Goal: Transaction & Acquisition: Subscribe to service/newsletter

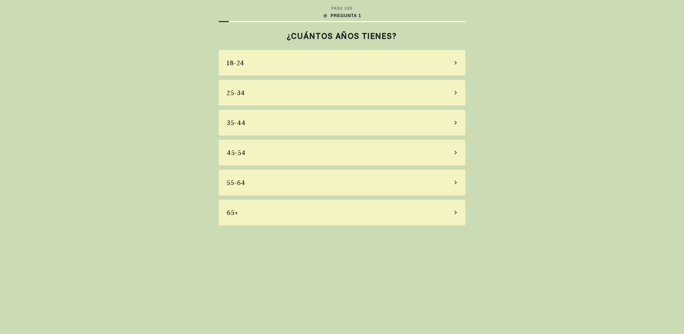
click at [239, 154] on div "45-54" at bounding box center [236, 153] width 19 height 10
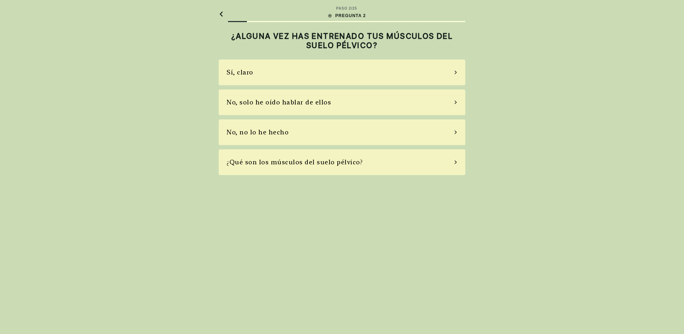
click at [437, 128] on div "No, no lo he hecho" at bounding box center [342, 132] width 246 height 26
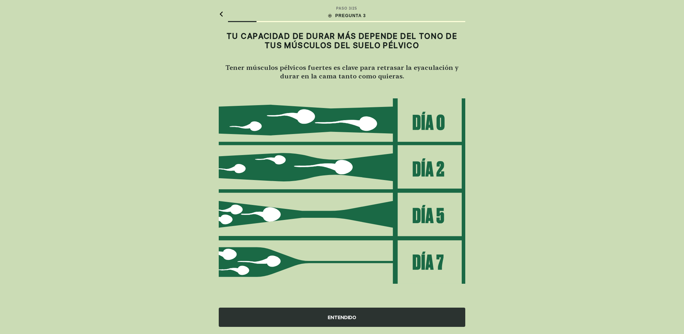
click at [357, 318] on div "ENTENDIDO" at bounding box center [342, 316] width 246 height 19
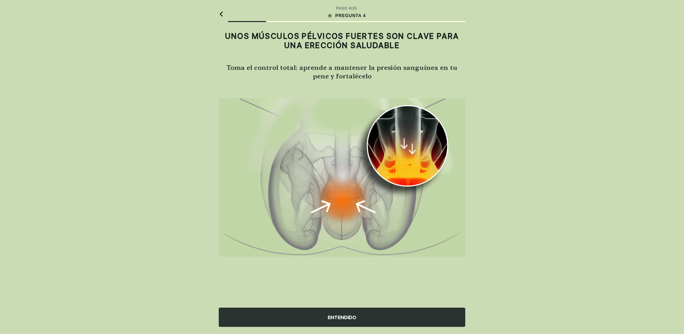
click at [315, 315] on div "ENTENDIDO" at bounding box center [342, 316] width 246 height 19
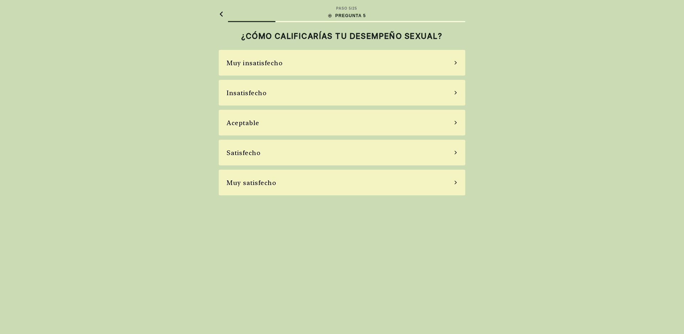
click at [261, 119] on div "Aceptable" at bounding box center [342, 123] width 246 height 26
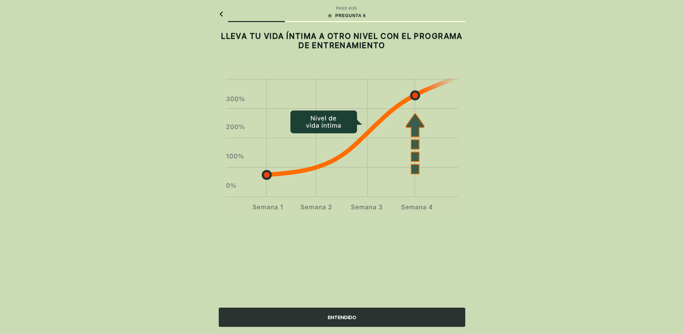
click at [379, 315] on div "ENTENDIDO" at bounding box center [342, 316] width 246 height 19
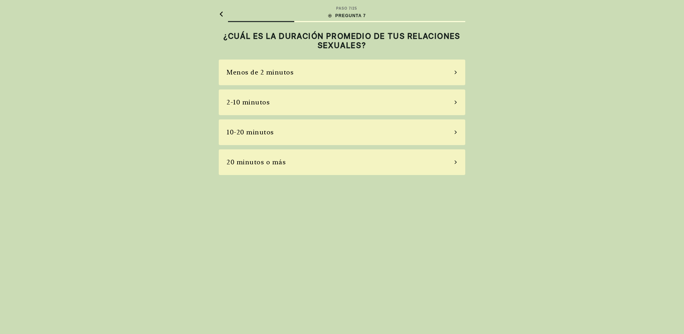
click at [263, 129] on div "10-20 minutos" at bounding box center [250, 132] width 47 height 10
click at [252, 103] on div "A veces" at bounding box center [342, 102] width 246 height 26
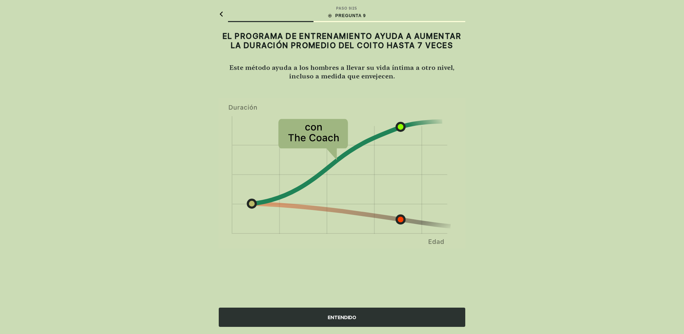
click at [411, 315] on div "ENTENDIDO" at bounding box center [342, 316] width 246 height 19
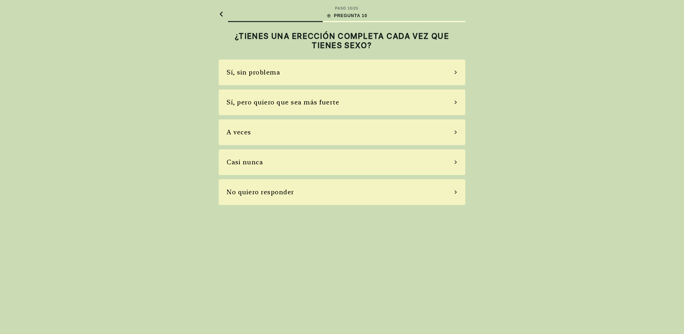
click at [300, 135] on div "A veces" at bounding box center [342, 132] width 246 height 26
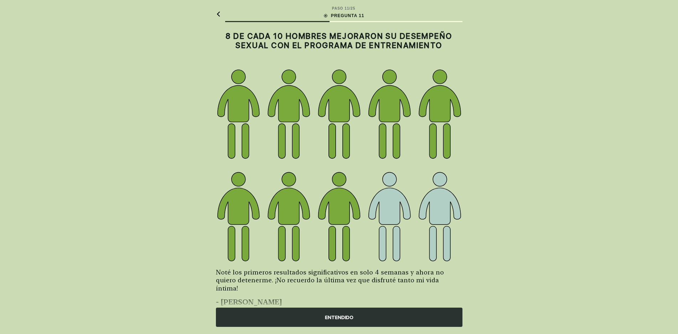
click at [397, 315] on div "ENTENDIDO" at bounding box center [339, 316] width 246 height 19
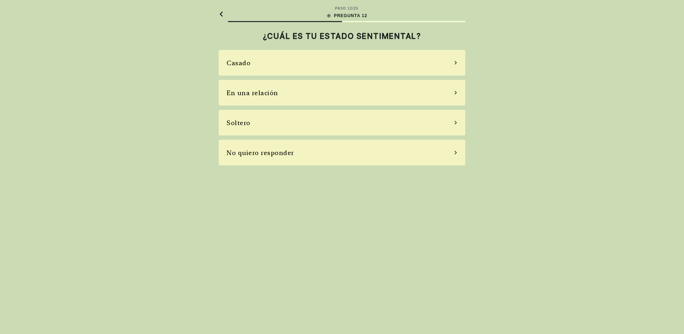
click at [245, 69] on div "Casado" at bounding box center [342, 63] width 246 height 26
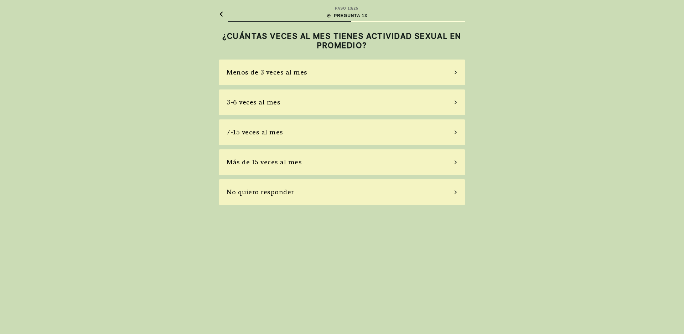
click at [260, 102] on div "3-6 veces al mes" at bounding box center [254, 102] width 54 height 10
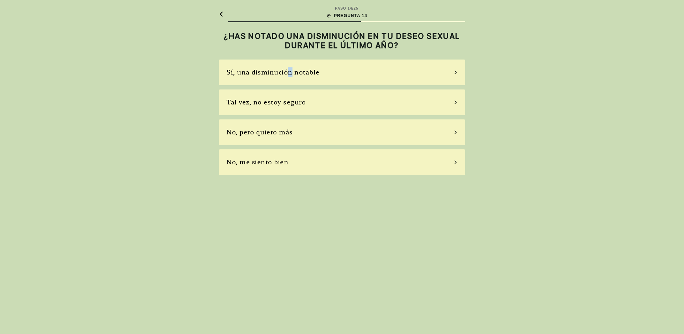
drag, startPoint x: 284, startPoint y: 73, endPoint x: 288, endPoint y: 73, distance: 4.3
click at [288, 73] on div "Sí, una disminución notable" at bounding box center [273, 72] width 93 height 10
click at [250, 133] on div "No, no tomo" at bounding box center [247, 132] width 41 height 10
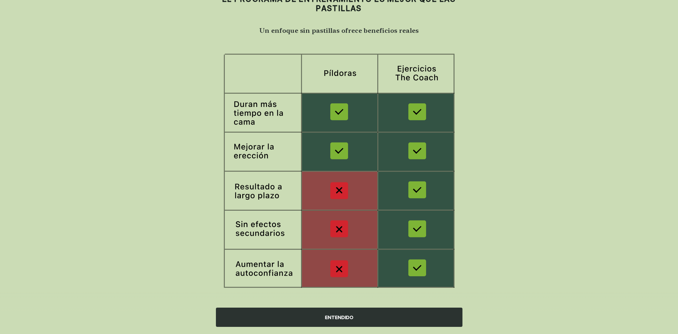
scroll to position [44, 0]
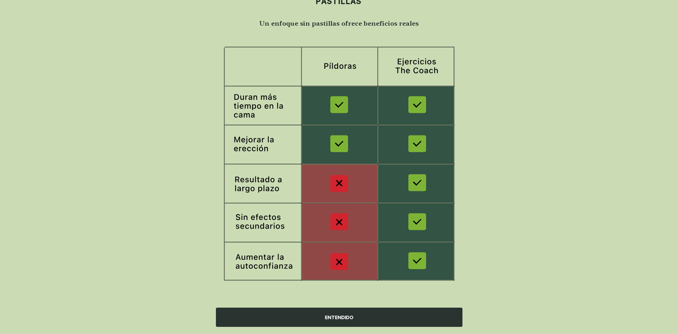
click at [378, 317] on div "ENTENDIDO" at bounding box center [339, 316] width 246 height 19
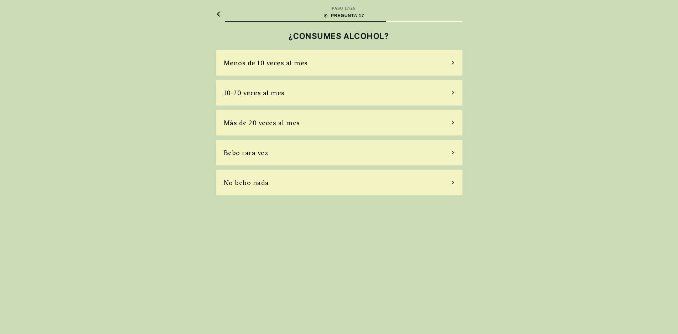
scroll to position [0, 0]
click at [256, 155] on div "Bebo rara vez" at bounding box center [249, 153] width 45 height 10
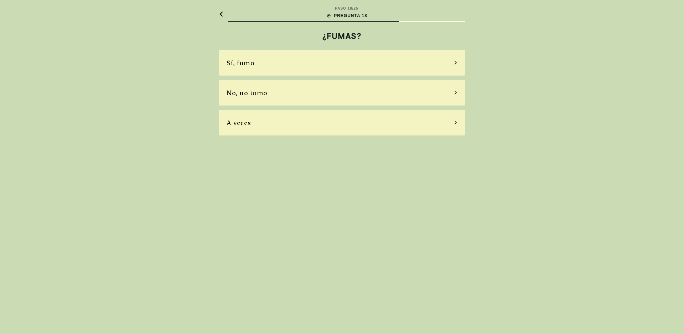
click at [265, 95] on div "No, no tomo" at bounding box center [247, 93] width 41 height 10
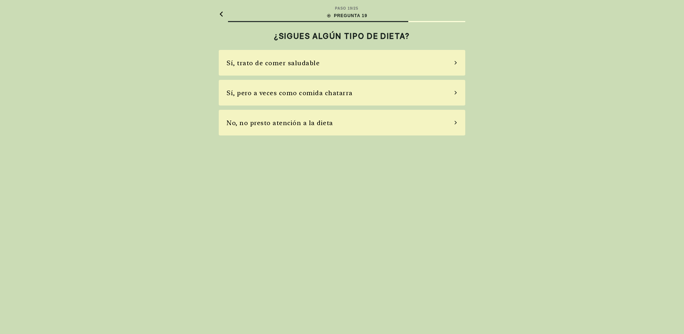
click at [259, 62] on div "Sí, trato de comer saludable" at bounding box center [273, 63] width 93 height 10
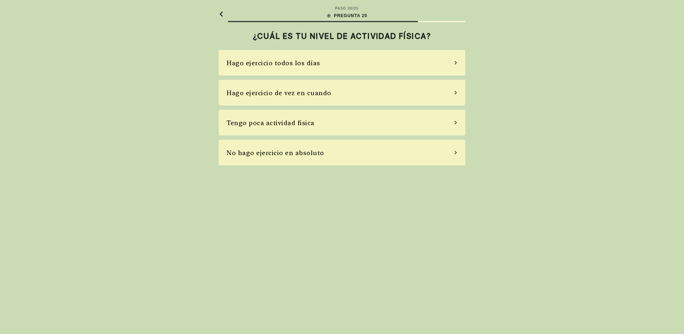
click at [269, 64] on div "Hago ejercicio todos los días" at bounding box center [274, 63] width 94 height 10
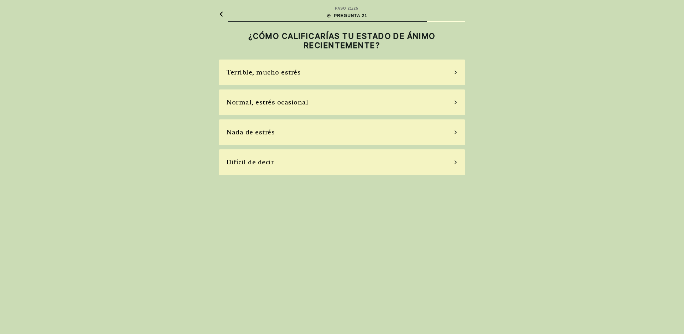
click at [265, 74] on div "Terrible, mucho estrés" at bounding box center [264, 72] width 74 height 10
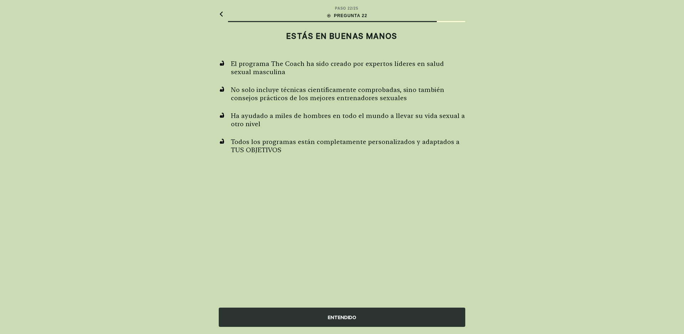
click at [405, 317] on div "ENTENDIDO" at bounding box center [342, 316] width 246 height 19
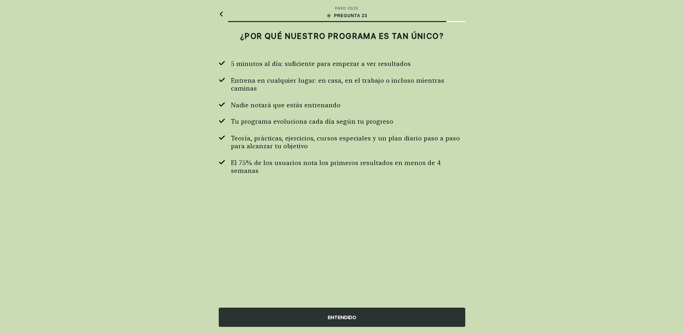
click at [389, 315] on div "ENTENDIDO" at bounding box center [342, 316] width 246 height 19
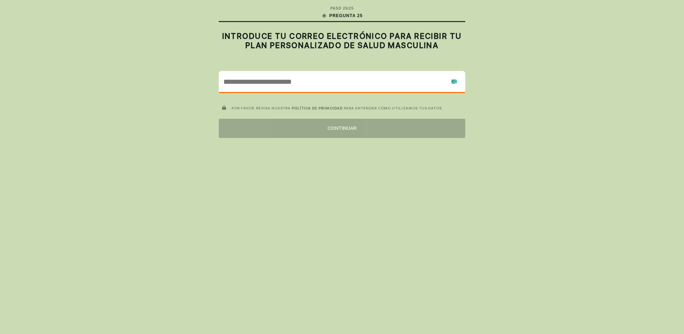
click at [329, 87] on input "email" at bounding box center [342, 81] width 246 height 21
paste input "**********"
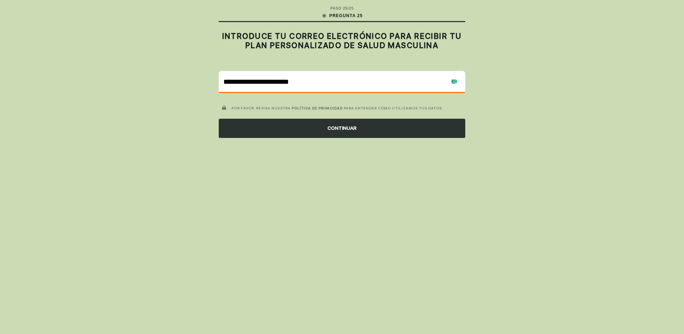
type input "**********"
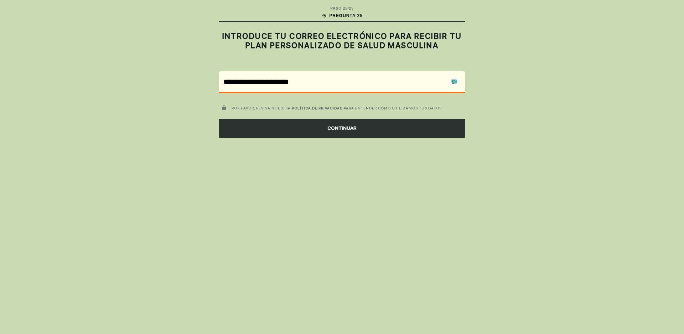
click at [331, 128] on div "CONTINUAR" at bounding box center [342, 128] width 246 height 19
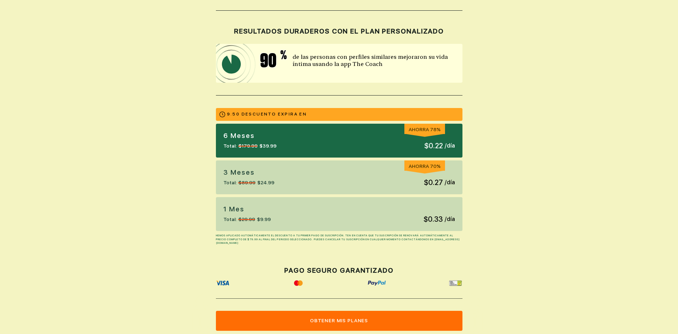
scroll to position [178, 0]
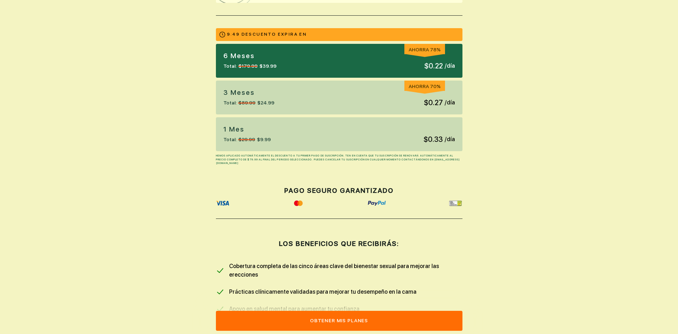
click at [278, 144] on div "1 Mes Total: $29.99 $9.99 $0.33 / día" at bounding box center [339, 134] width 246 height 34
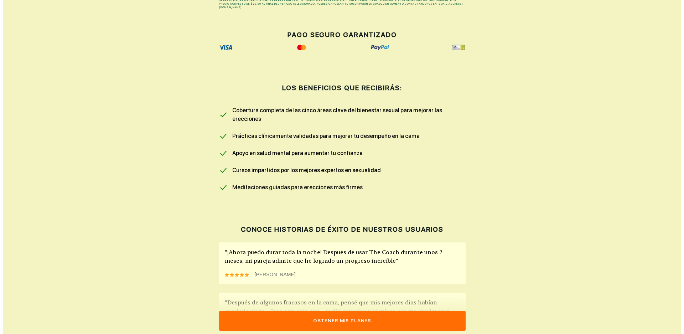
scroll to position [392, 0]
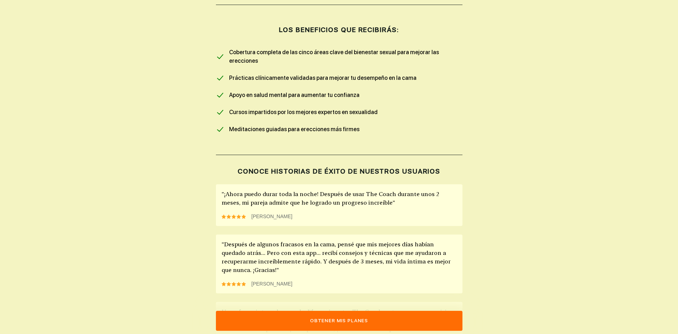
click at [364, 320] on button "Obtener mis planes" at bounding box center [339, 321] width 246 height 20
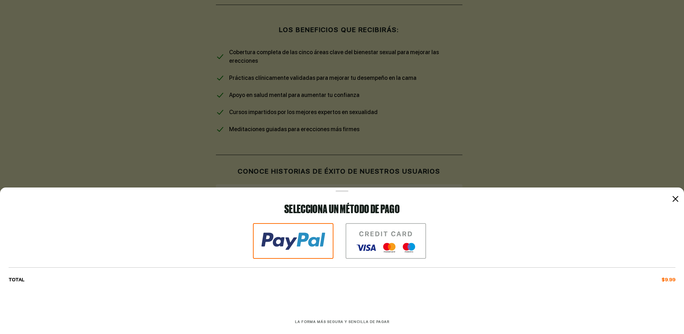
click at [386, 234] on img at bounding box center [386, 241] width 81 height 36
